Goal: Communication & Community: Answer question/provide support

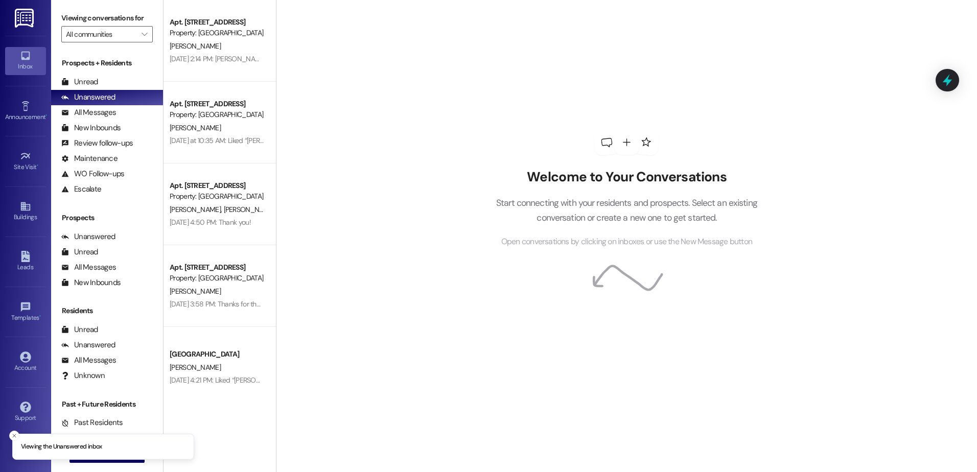
drag, startPoint x: 58, startPoint y: 82, endPoint x: 24, endPoint y: 87, distance: 34.6
click at [58, 82] on div "Unread (0)" at bounding box center [107, 82] width 112 height 15
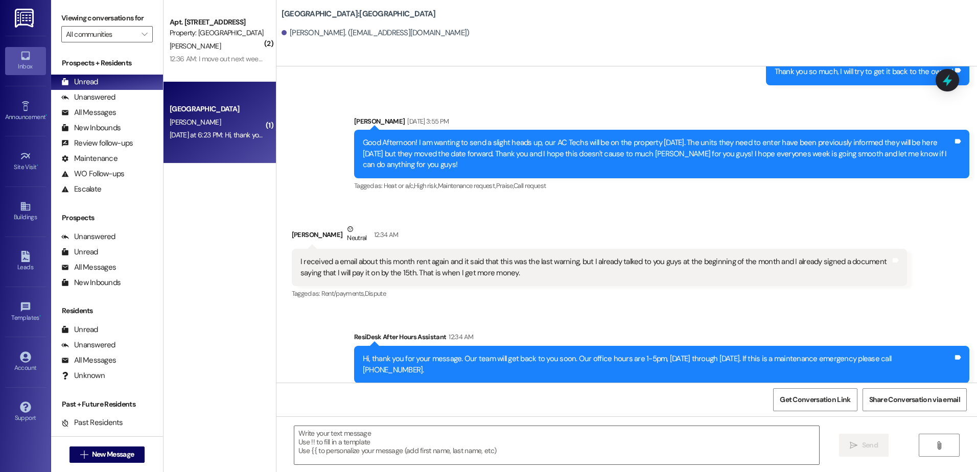
scroll to position [247, 0]
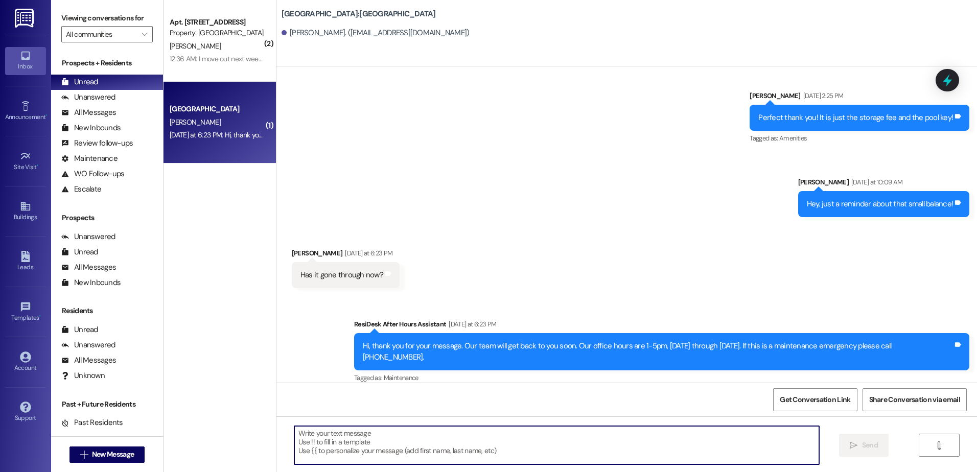
click at [395, 429] on textarea at bounding box center [556, 445] width 524 height 38
type textarea "Yes, thank you!"
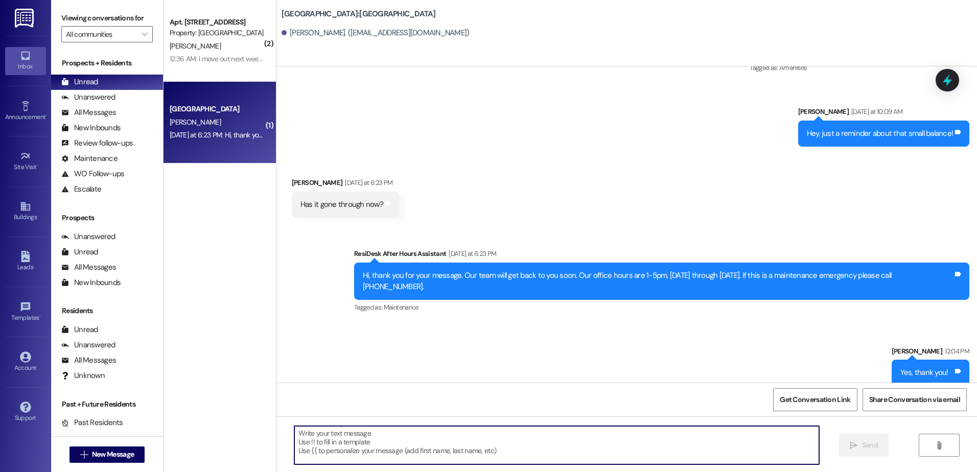
scroll to position [318, 0]
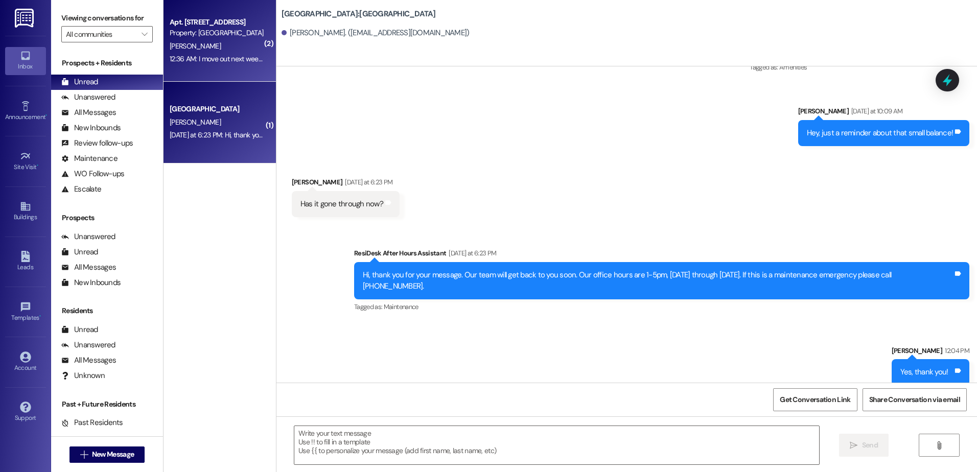
click at [200, 62] on div "12:36 AM: I move out next week and then I will be selling my lease ( I already …" at bounding box center [431, 58] width 523 height 9
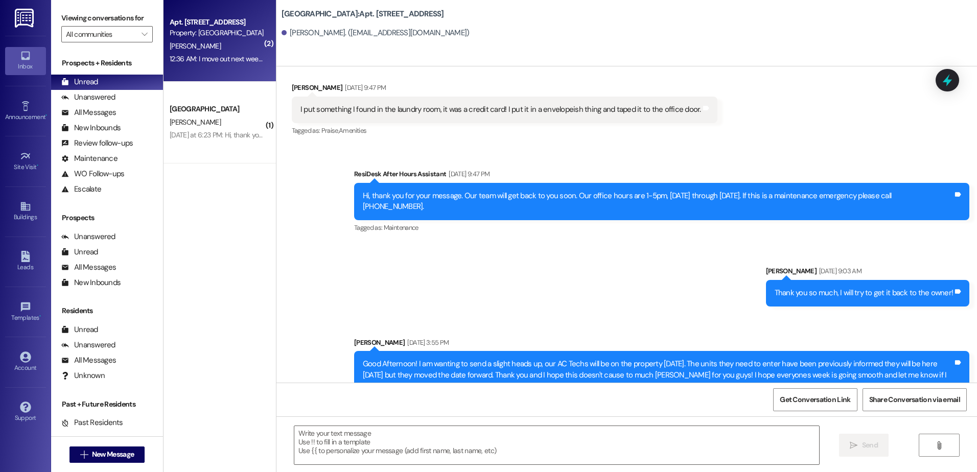
scroll to position [8157, 0]
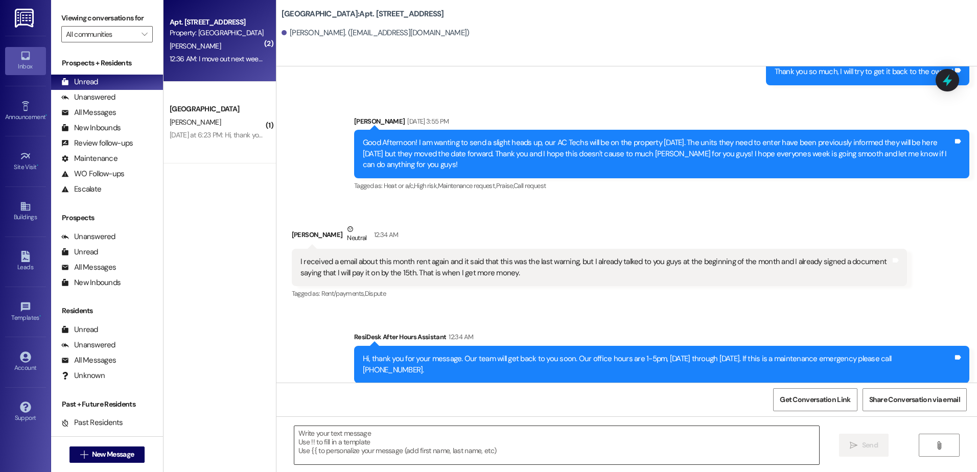
click at [337, 452] on textarea at bounding box center [556, 445] width 524 height 38
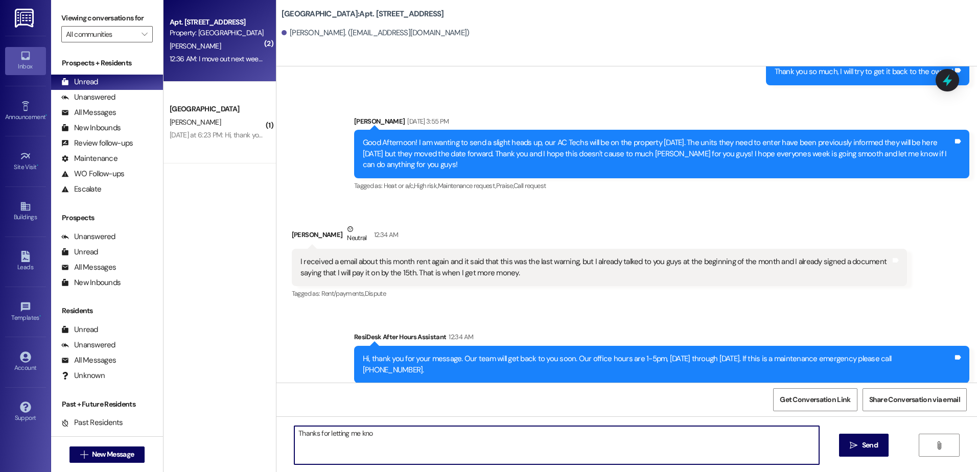
type textarea "Thanks for letting me know"
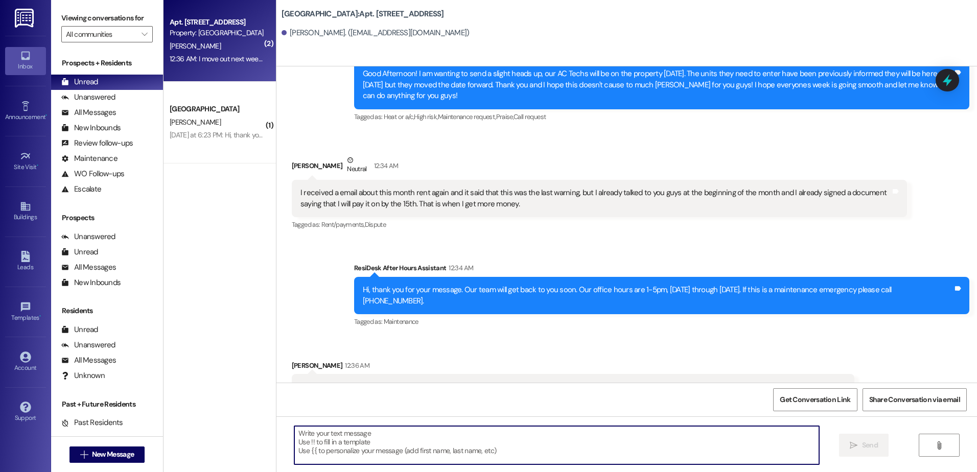
scroll to position [8229, 0]
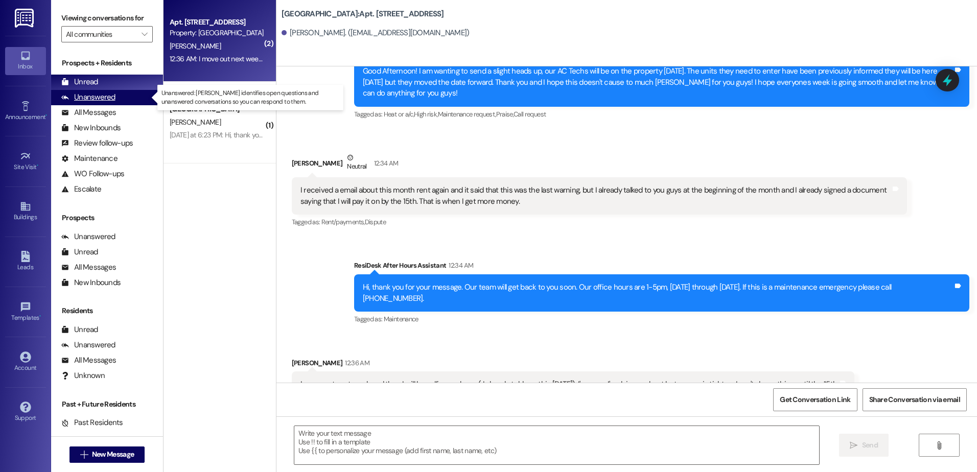
click at [90, 96] on div "Unanswered" at bounding box center [88, 97] width 54 height 11
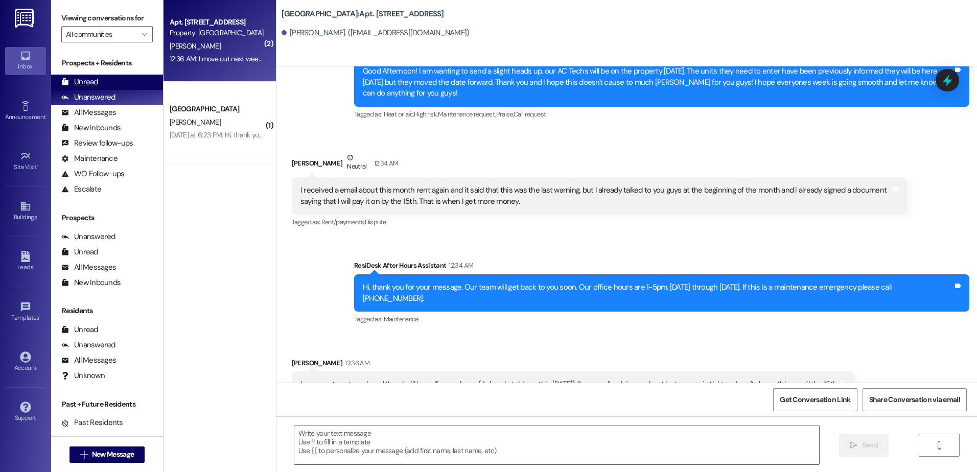
click at [98, 79] on div "Unread (0)" at bounding box center [107, 82] width 112 height 15
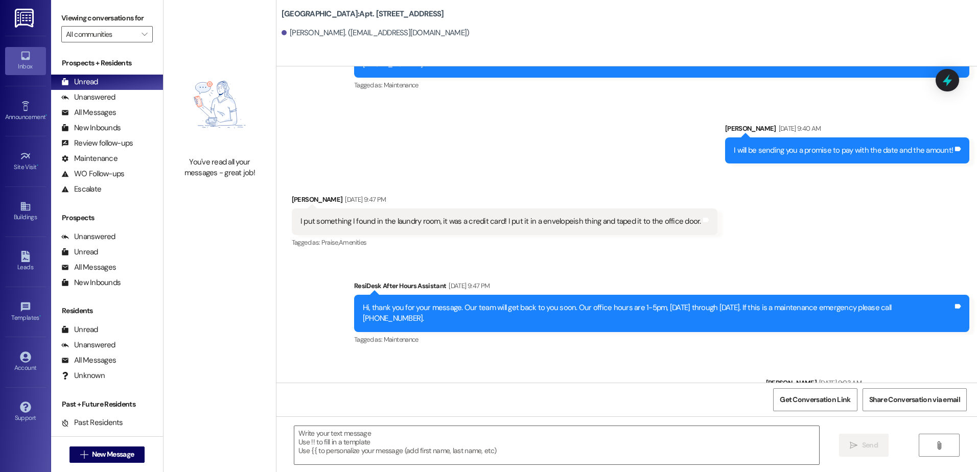
scroll to position [8157, 0]
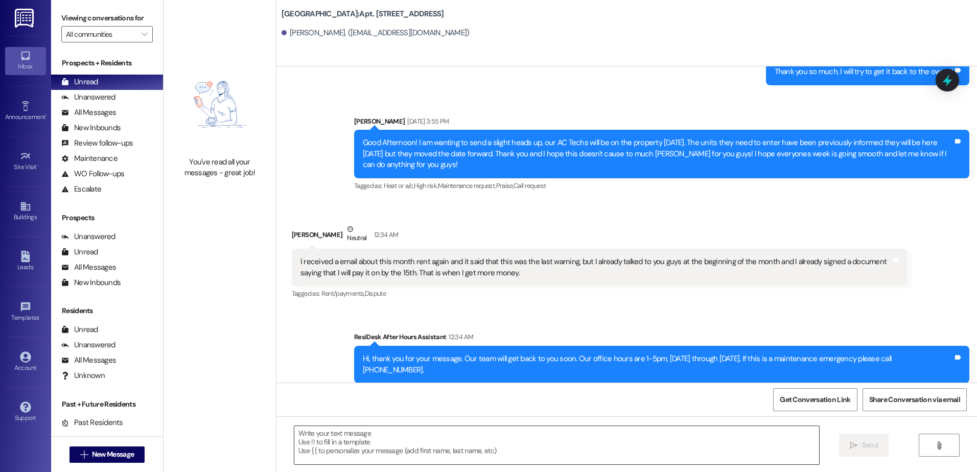
click at [352, 446] on textarea at bounding box center [556, 445] width 524 height 38
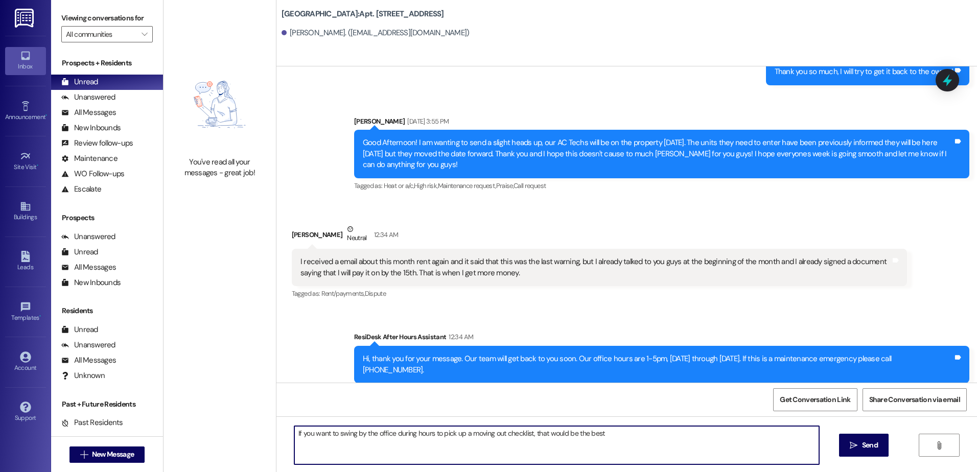
type textarea "If you want to swing by the office during hours to pick up a moving out checkli…"
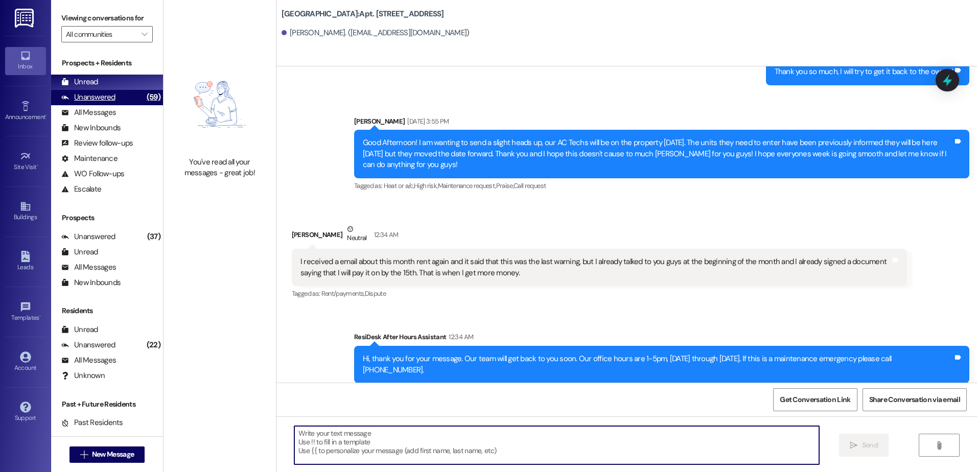
click at [114, 93] on div "Unanswered (59)" at bounding box center [107, 97] width 112 height 15
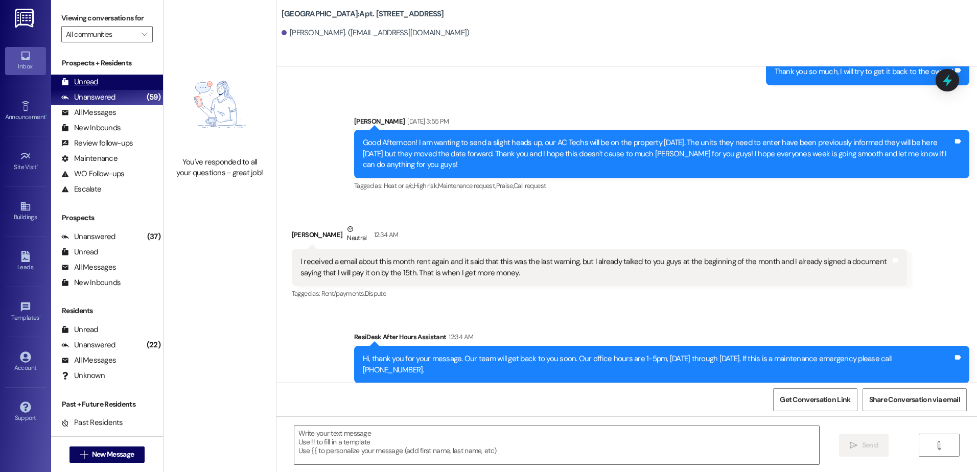
click at [118, 83] on div "Unread (0)" at bounding box center [107, 82] width 112 height 15
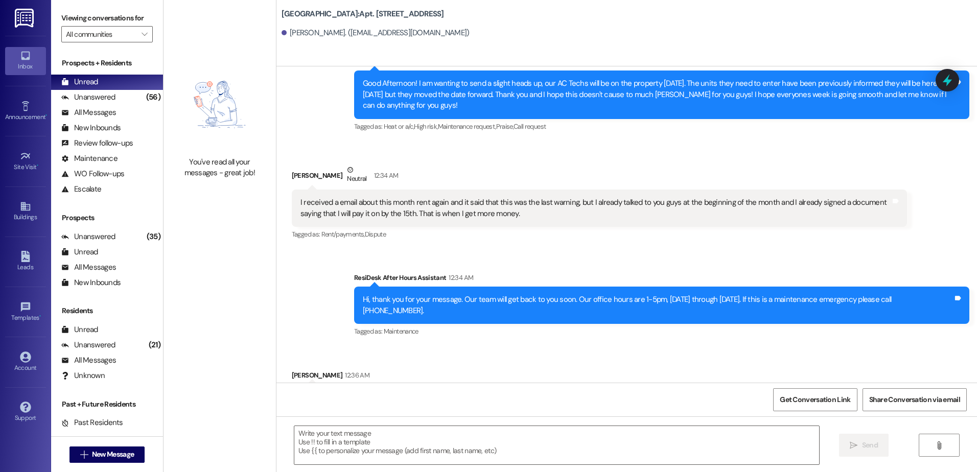
scroll to position [8286, 0]
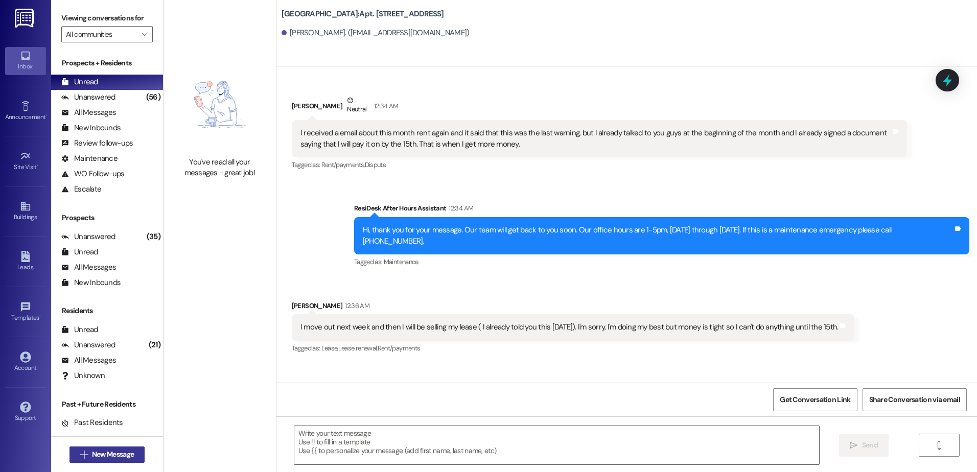
click at [92, 458] on span "New Message" at bounding box center [113, 454] width 42 height 11
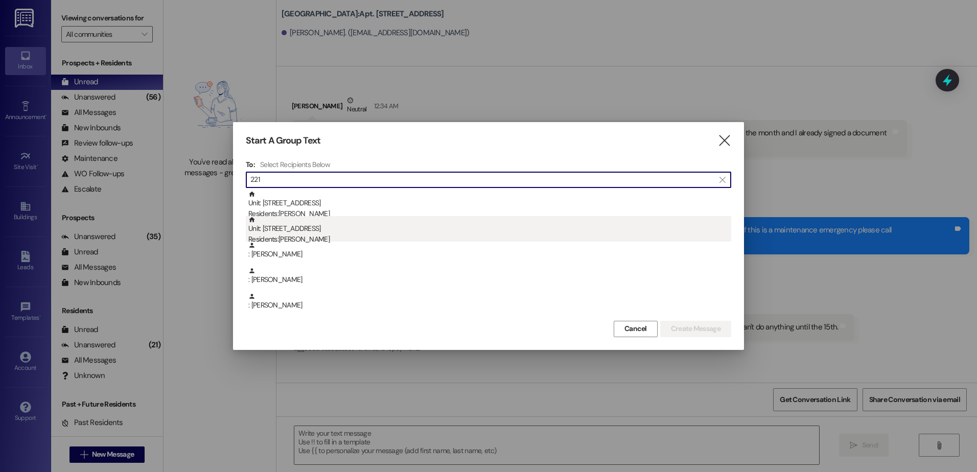
type input "221"
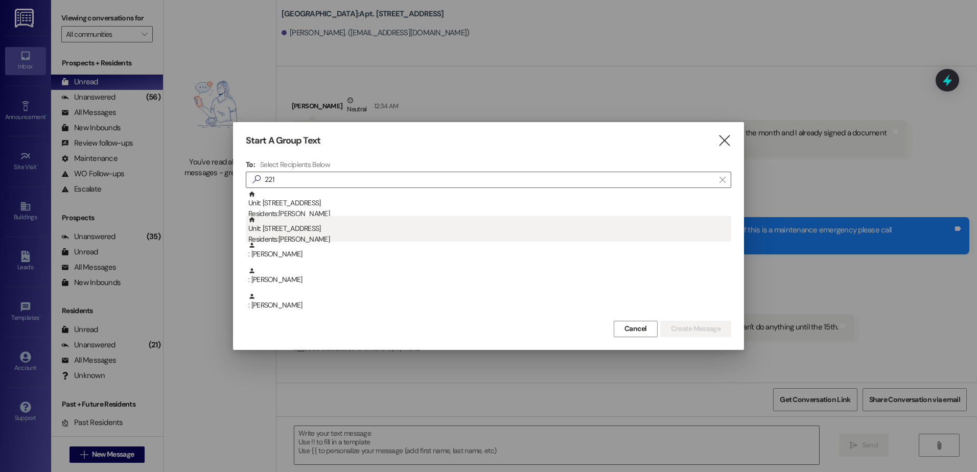
click at [328, 235] on div "Residents: [PERSON_NAME]" at bounding box center [489, 239] width 483 height 11
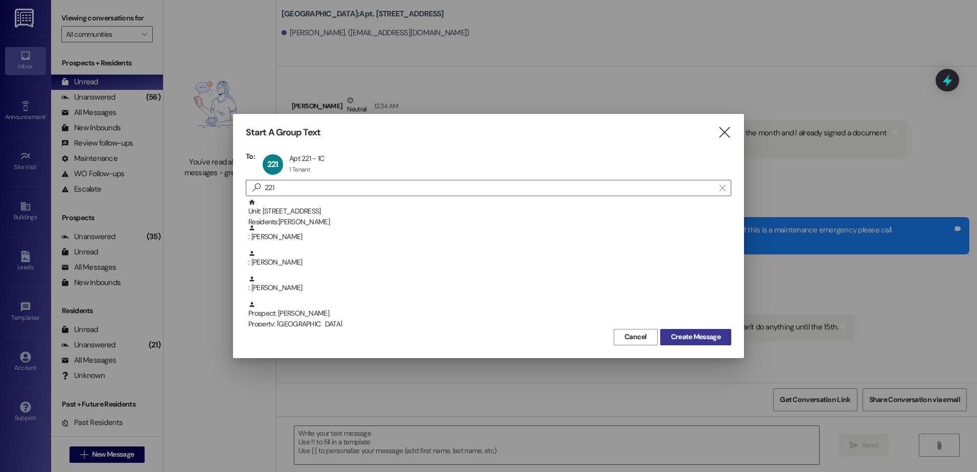
click at [690, 334] on span "Create Message" at bounding box center [696, 337] width 50 height 11
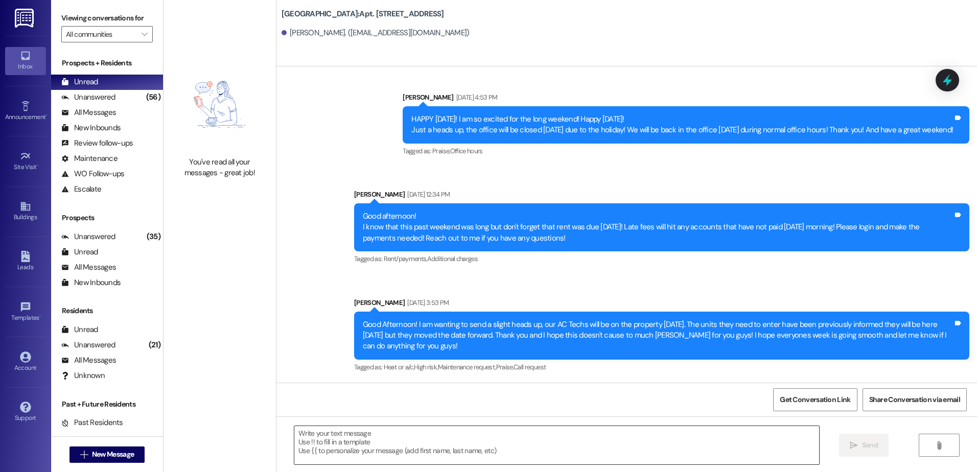
scroll to position [5593, 0]
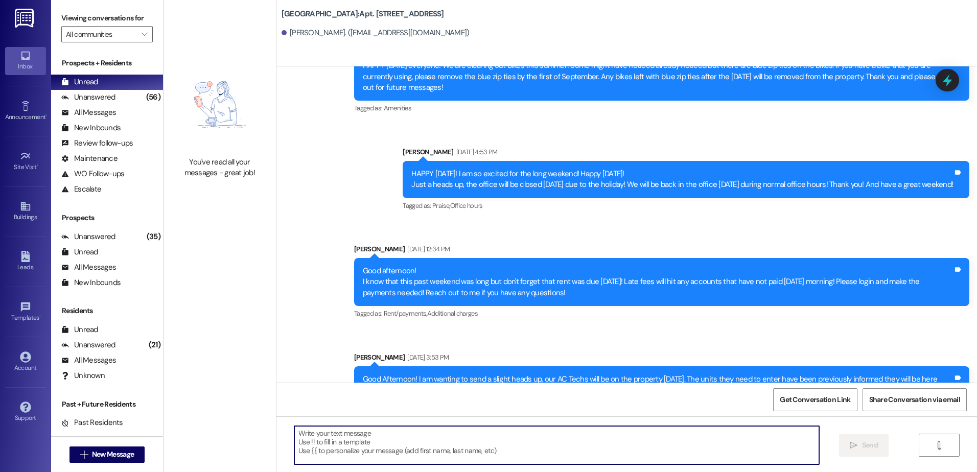
click at [358, 444] on textarea at bounding box center [556, 445] width 524 height 38
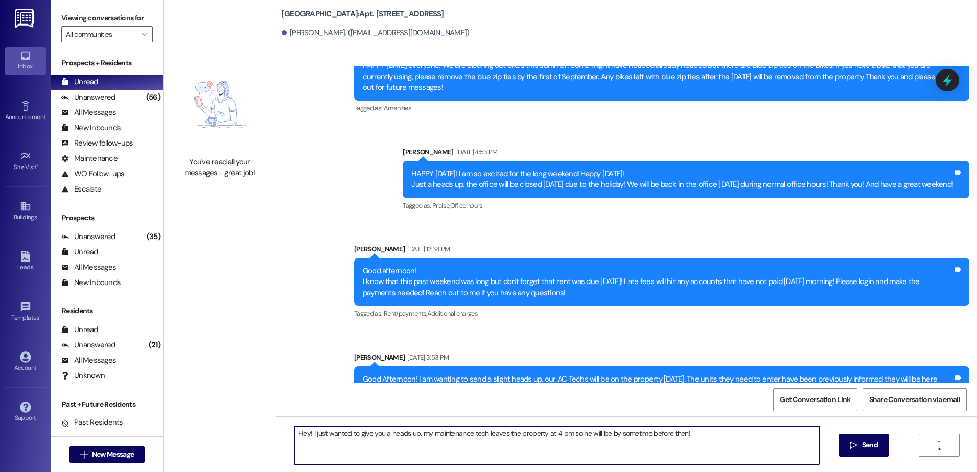
type textarea "Hey! I just wanted to give you a heads up, my maintenance tech leaves the prope…"
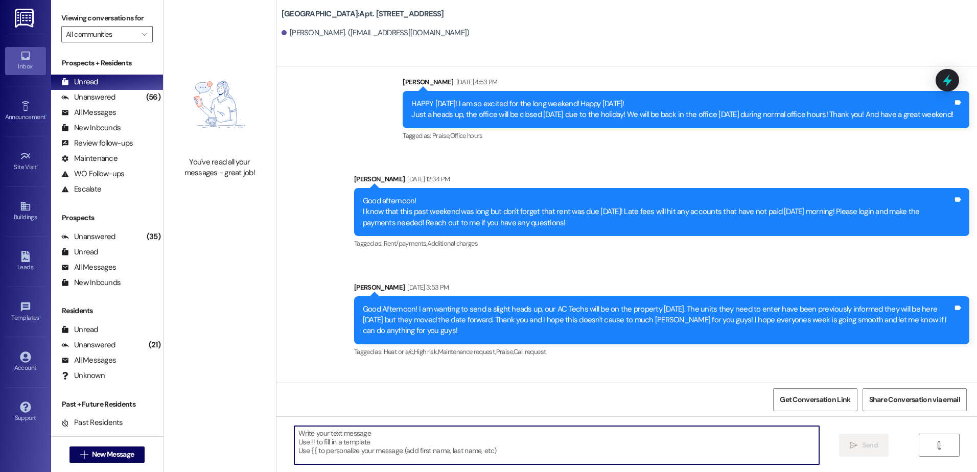
scroll to position [5664, 0]
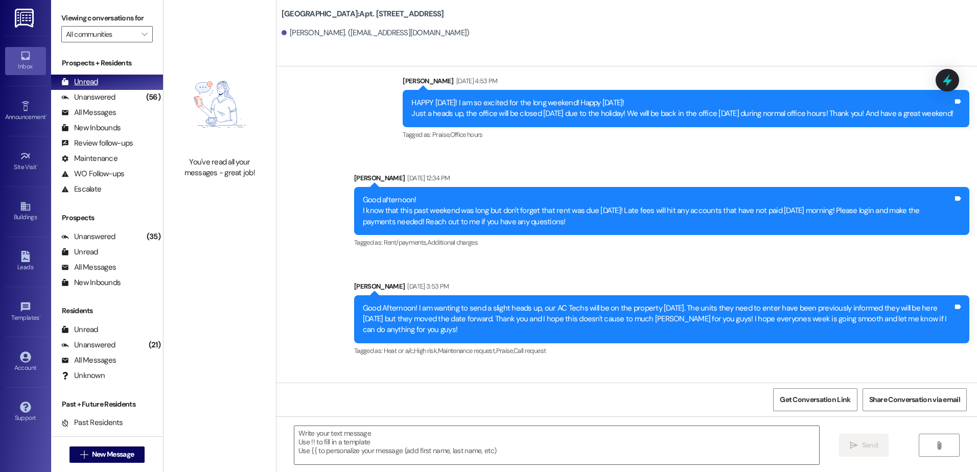
click at [105, 85] on div "Unread (0)" at bounding box center [107, 82] width 112 height 15
click at [94, 82] on div "Unread" at bounding box center [79, 82] width 37 height 11
drag, startPoint x: 134, startPoint y: 445, endPoint x: 133, endPoint y: 455, distance: 10.8
click at [134, 447] on div " New Message" at bounding box center [107, 455] width 76 height 26
click at [133, 455] on span "New Message" at bounding box center [113, 454] width 46 height 11
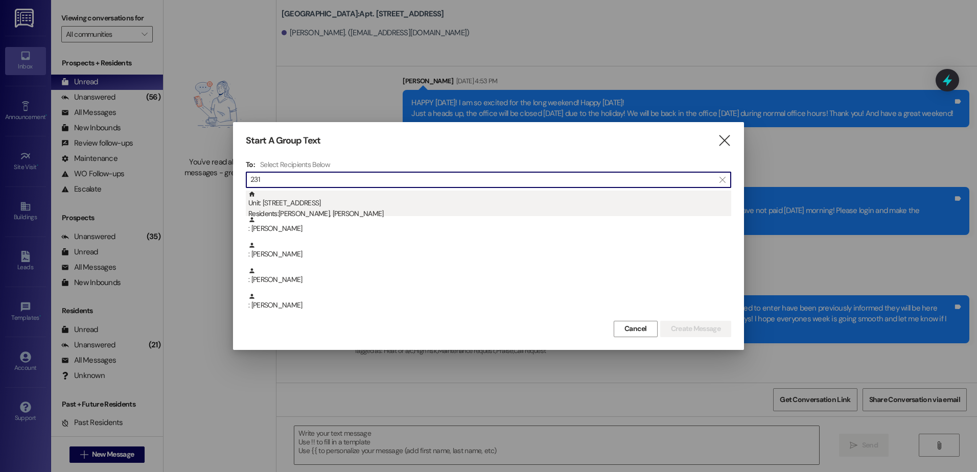
type input "231"
click at [379, 202] on div "Unit: 231 - 1 Central Park Residents: [PERSON_NAME], [GEOGRAPHIC_DATA][PERSON_N…" at bounding box center [489, 205] width 483 height 29
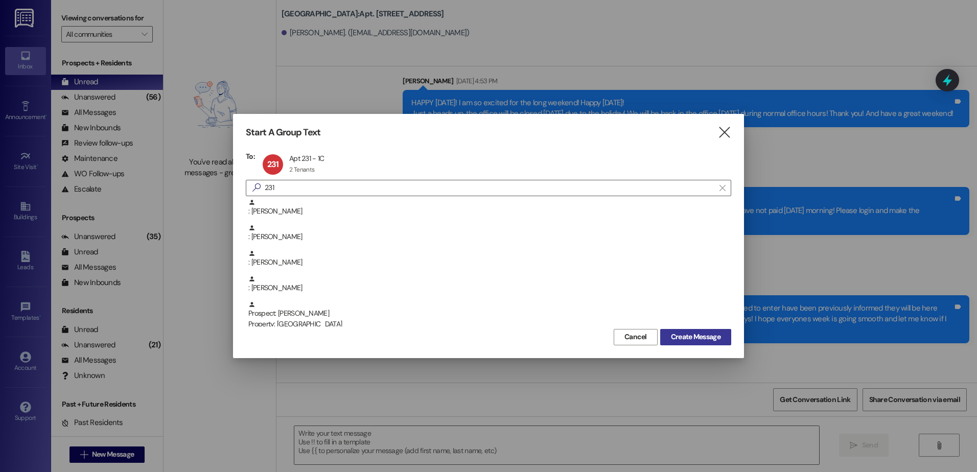
click at [697, 341] on span "Create Message" at bounding box center [696, 337] width 50 height 11
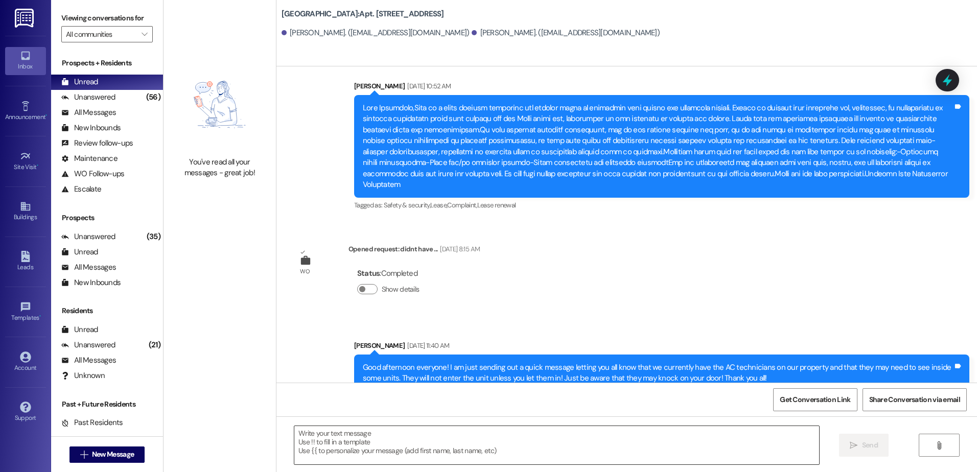
scroll to position [7120, 0]
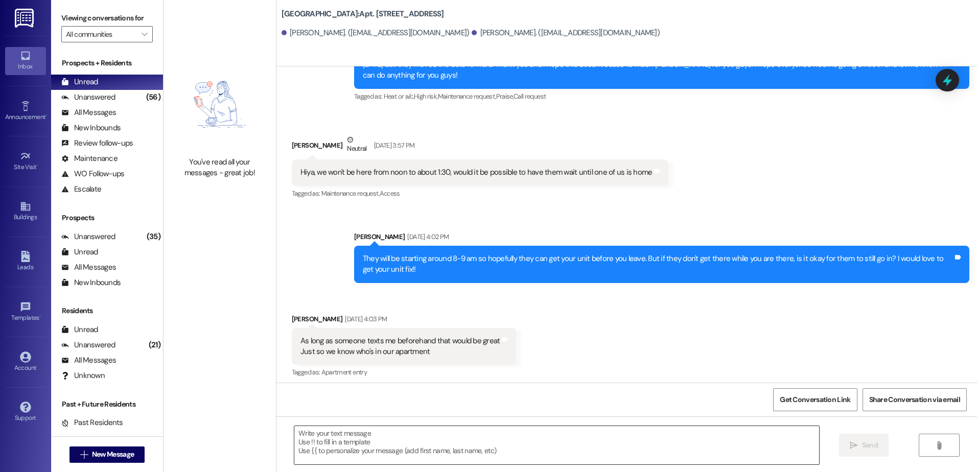
click at [409, 446] on textarea at bounding box center [556, 445] width 524 height 38
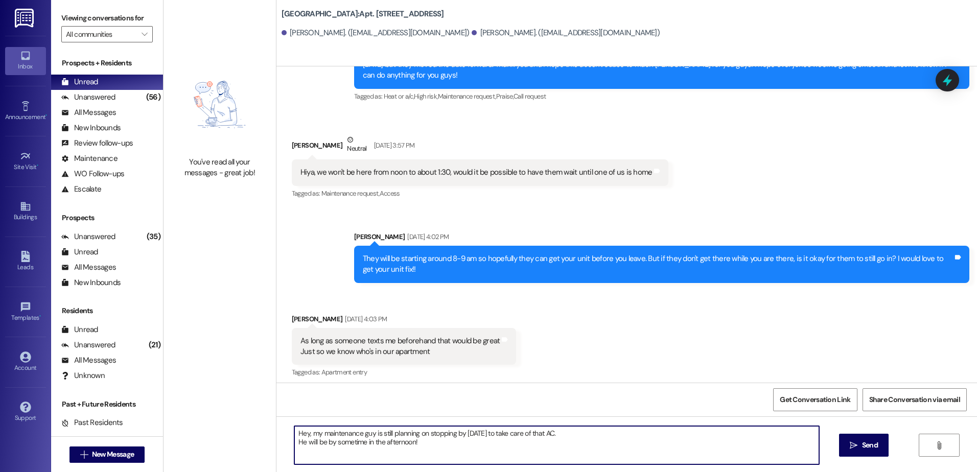
click at [432, 443] on textarea "Hey, my maintenance guy is still planning on stopping by [DATE] to take care of…" at bounding box center [556, 445] width 524 height 38
type textarea "Hey, my maintenance guy is still planning on stopping by [DATE] to take care of…"
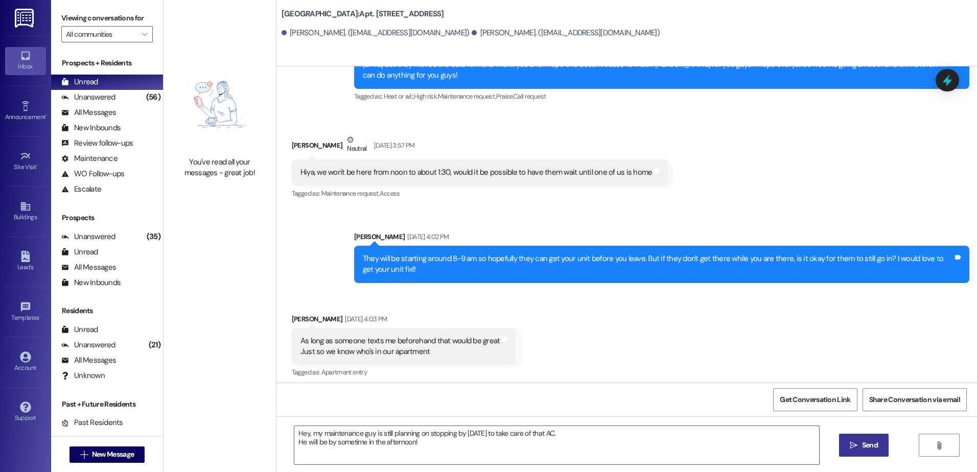
click at [875, 445] on span "Send" at bounding box center [870, 445] width 16 height 11
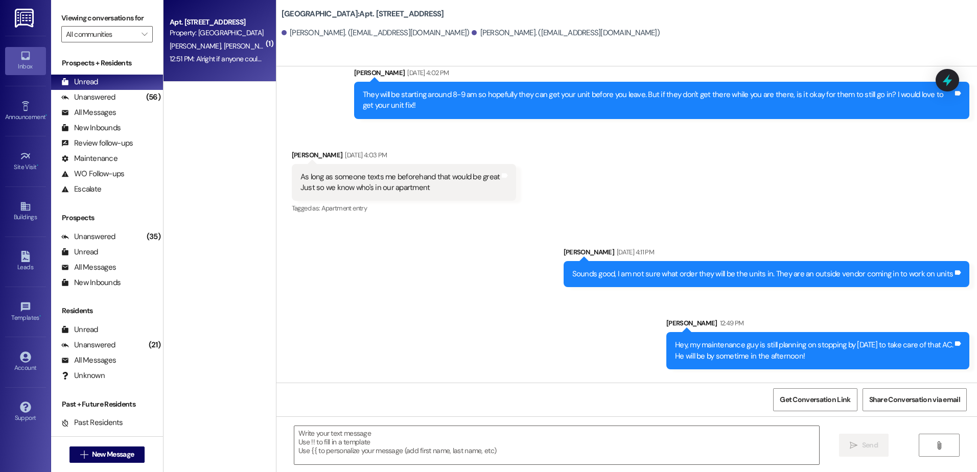
scroll to position [7285, 0]
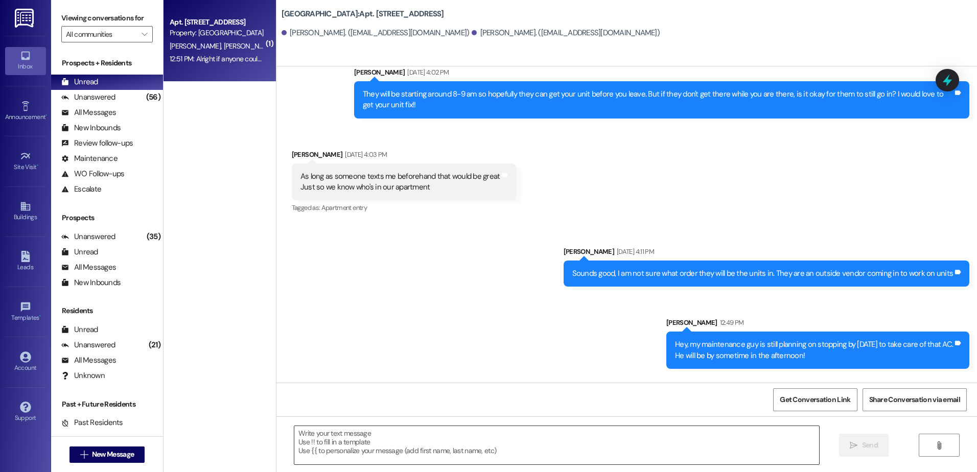
click at [326, 455] on textarea at bounding box center [556, 445] width 524 height 38
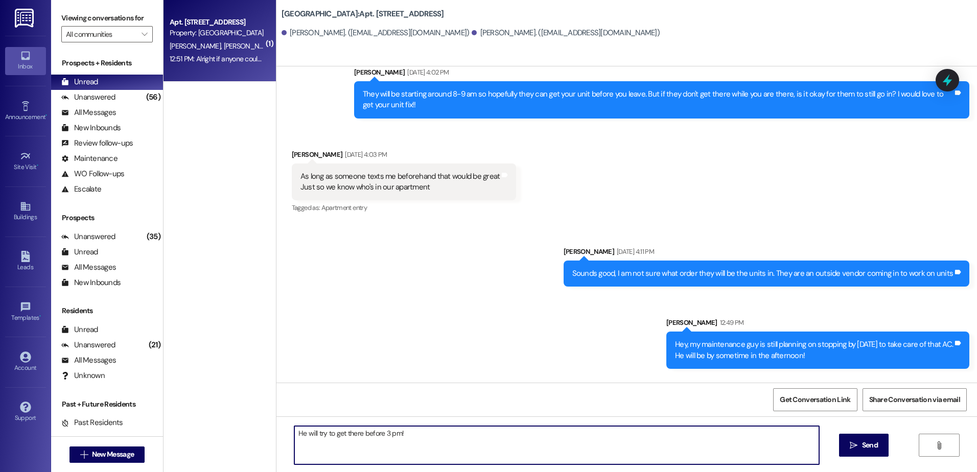
type textarea "He will try to get there before 3 pm!"
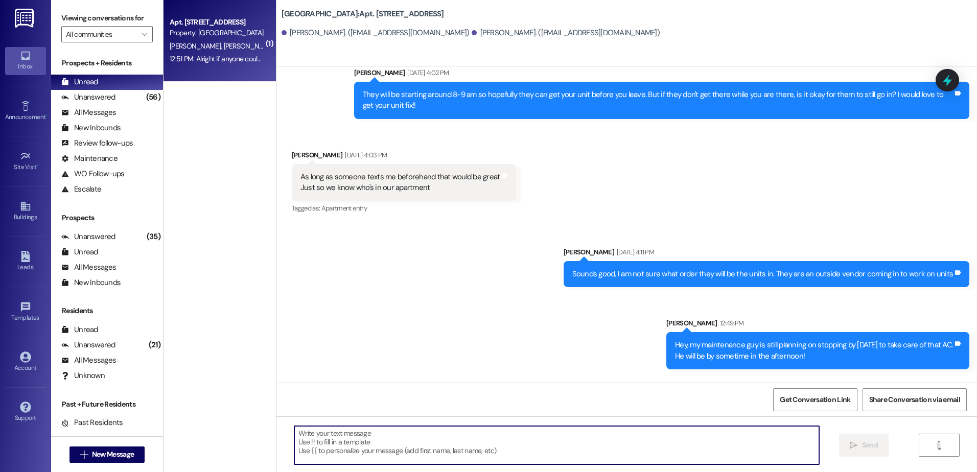
scroll to position [7356, 0]
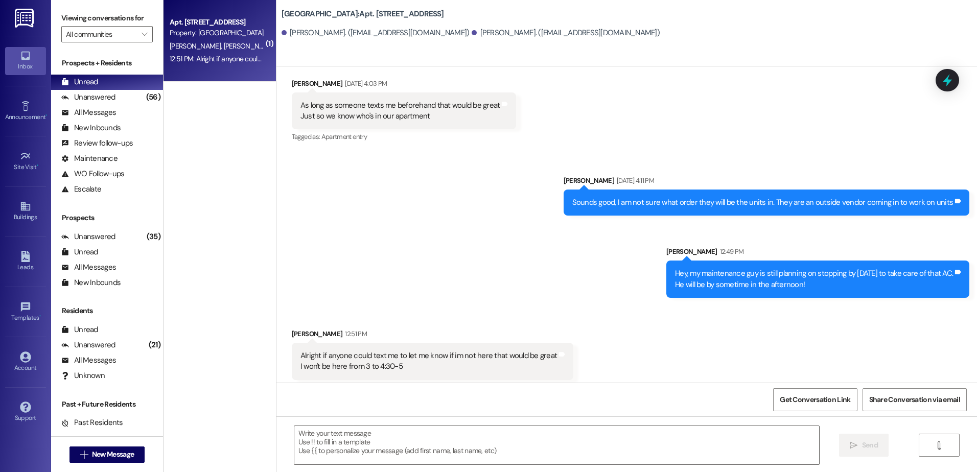
click at [226, 63] on div "12:51 PM: Alright if anyone could text me to let me know if im not here that wo…" at bounding box center [217, 59] width 97 height 13
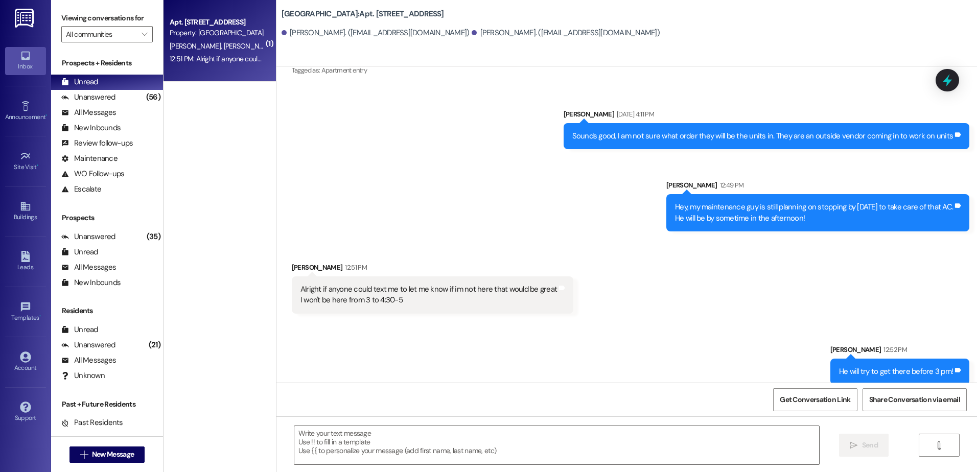
scroll to position [7427, 0]
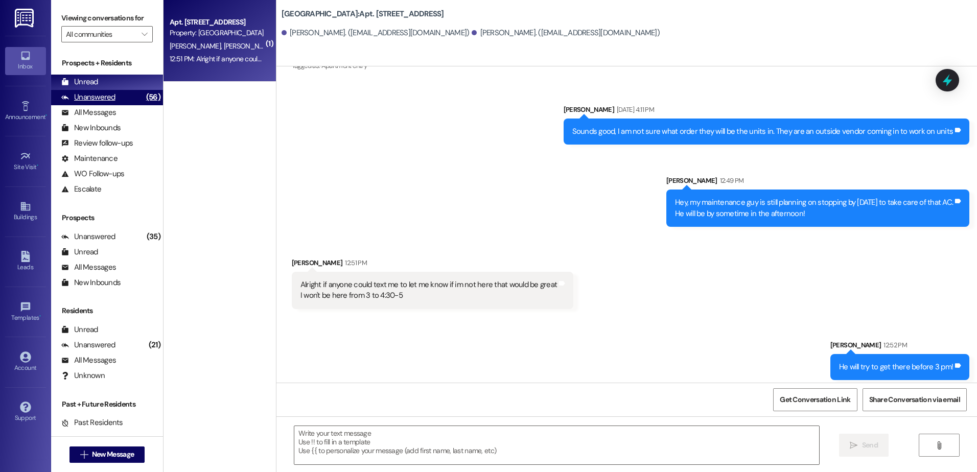
click at [121, 95] on div "Unanswered (56)" at bounding box center [107, 97] width 112 height 15
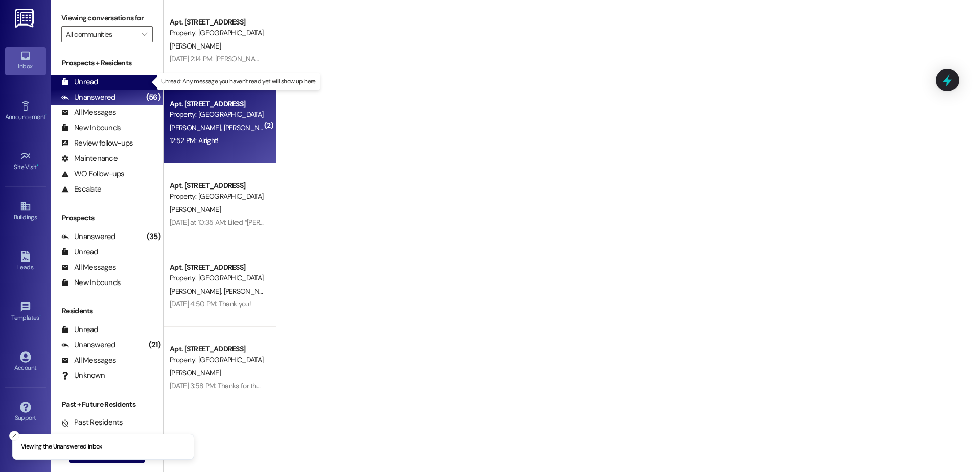
click at [95, 81] on div "Unread" at bounding box center [79, 82] width 37 height 11
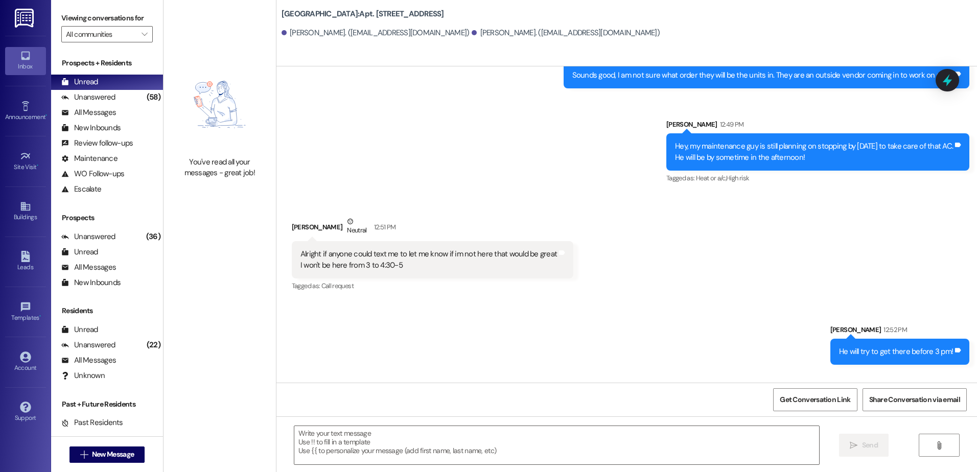
scroll to position [31, 0]
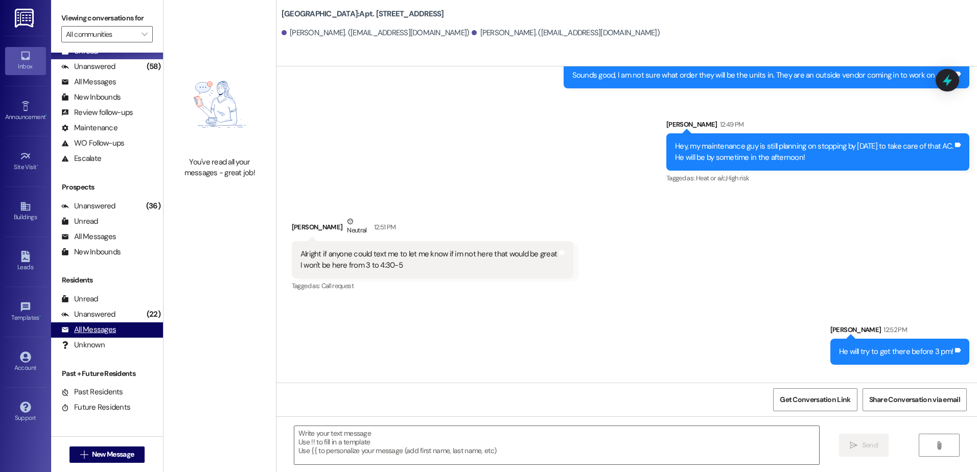
click at [80, 335] on div "All Messages" at bounding box center [88, 330] width 55 height 11
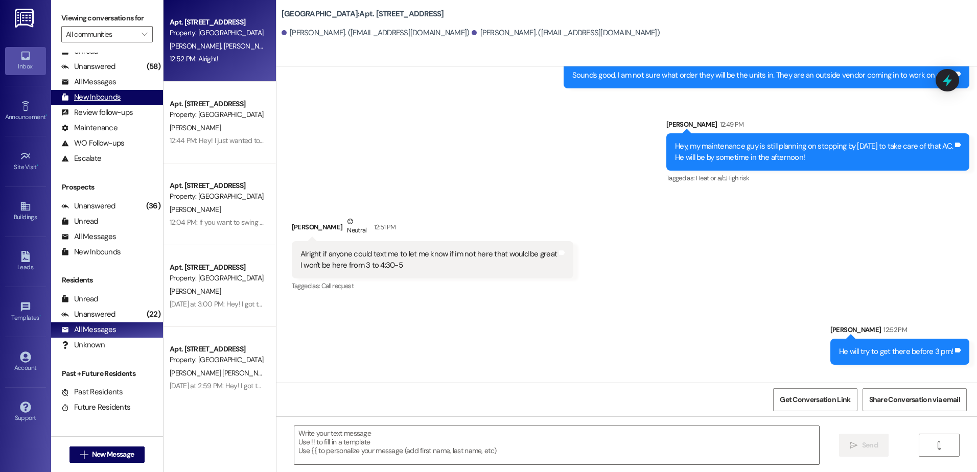
scroll to position [0, 0]
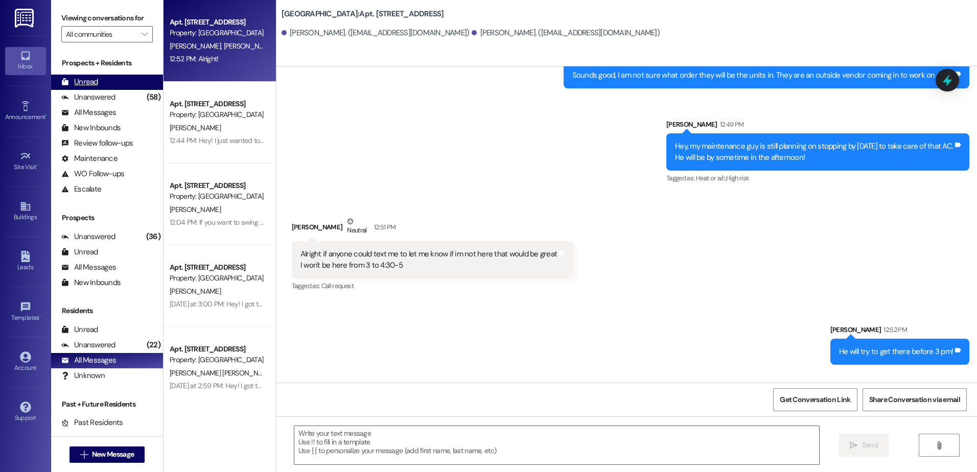
click at [105, 80] on div "Unread (0)" at bounding box center [107, 82] width 112 height 15
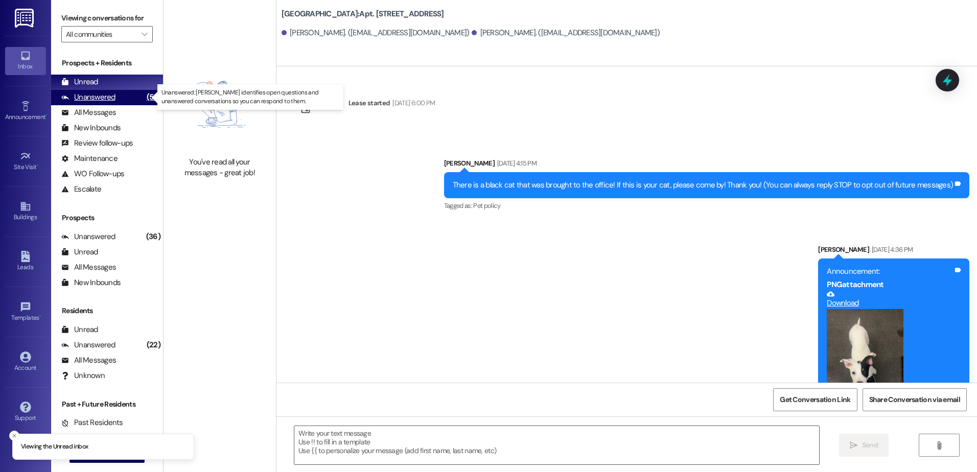
scroll to position [7482, 0]
